Goal: Task Accomplishment & Management: Manage account settings

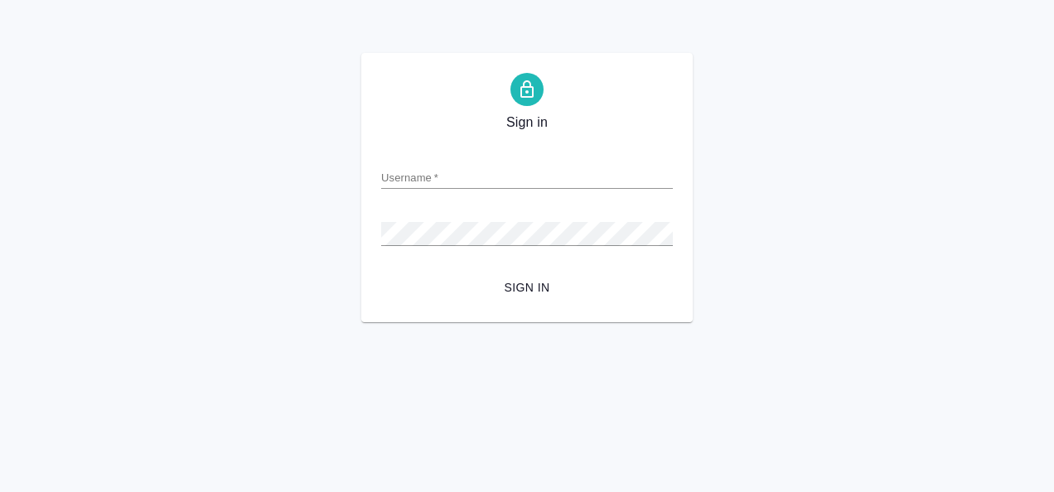
type input "[EMAIL_ADDRESS][DOMAIN_NAME]"
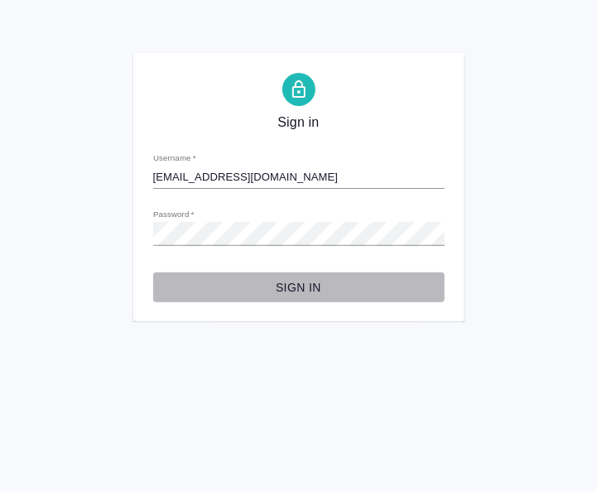
click at [283, 287] on span "Sign in" at bounding box center [299, 288] width 265 height 21
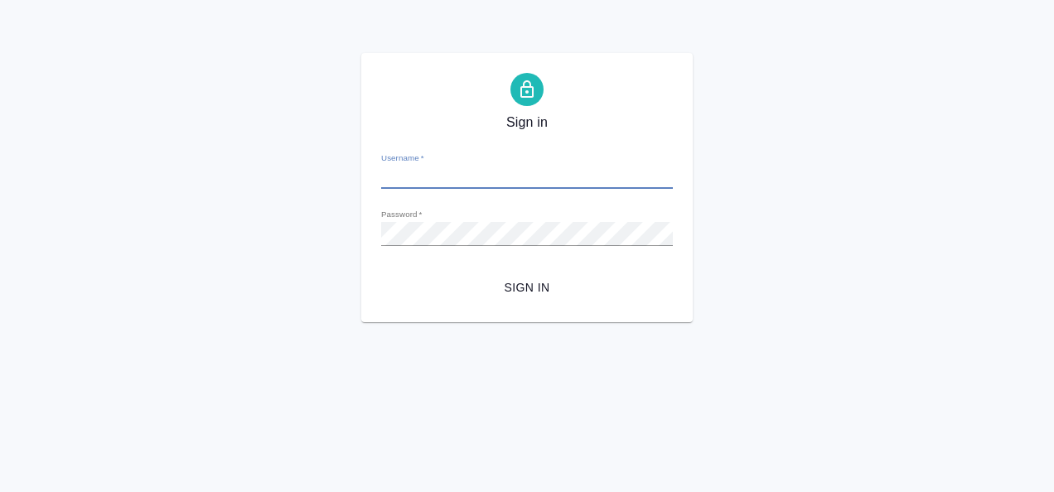
type input "[EMAIL_ADDRESS][DOMAIN_NAME]"
click at [215, 8] on html "Sign in Username   * [EMAIL_ADDRESS][DOMAIN_NAME] Password   * urlPath   * / Si…" at bounding box center [527, 161] width 1054 height 322
click at [794, 310] on div "Sign in Username   * [EMAIL_ADDRESS][DOMAIN_NAME] Password   * urlPath   * / Si…" at bounding box center [527, 187] width 1054 height 269
